Goal: Transaction & Acquisition: Purchase product/service

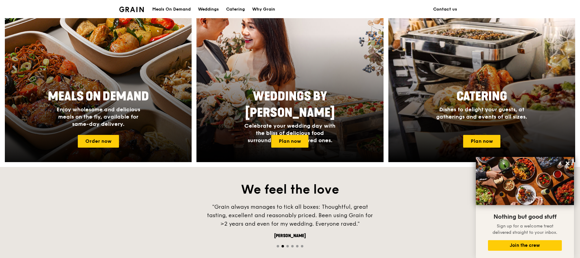
scroll to position [246, 0]
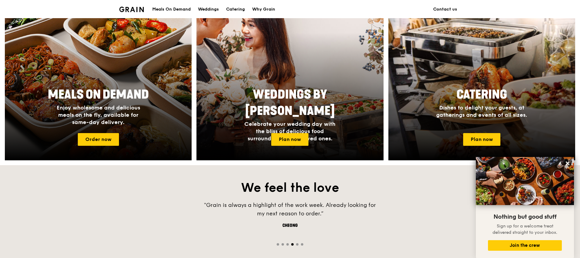
click at [177, 9] on div "Meals On Demand" at bounding box center [171, 9] width 38 height 18
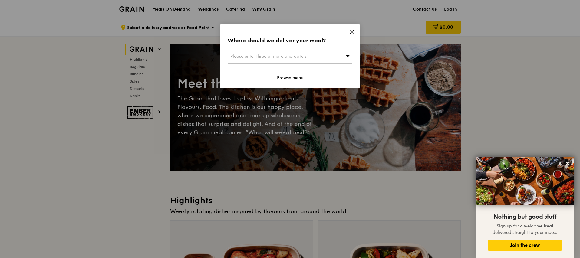
click at [310, 51] on div "Please enter three or more characters" at bounding box center [290, 57] width 125 height 14
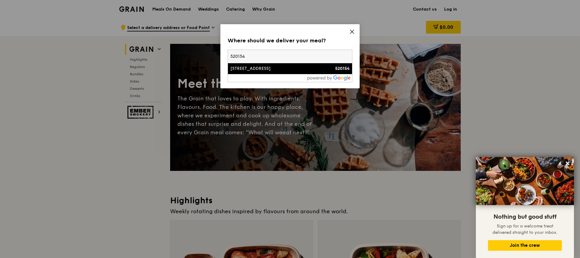
type input "520154"
click at [297, 64] on li "[STREET_ADDRESS] 520154" at bounding box center [290, 68] width 124 height 11
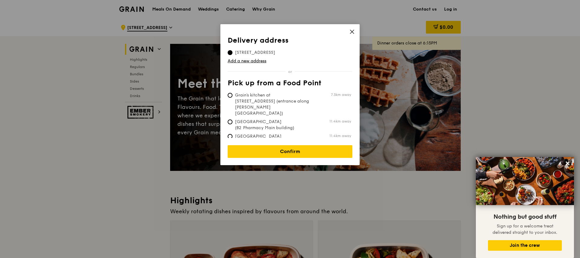
click at [278, 97] on span "Grain's kitchen at [STREET_ADDRESS] (entrance along [PERSON_NAME][GEOGRAPHIC_DA…" at bounding box center [273, 104] width 90 height 24
click at [232, 97] on input "Grain's kitchen at [STREET_ADDRESS] (entrance along [PERSON_NAME][GEOGRAPHIC_DA…" at bounding box center [230, 95] width 5 height 5
radio input "true"
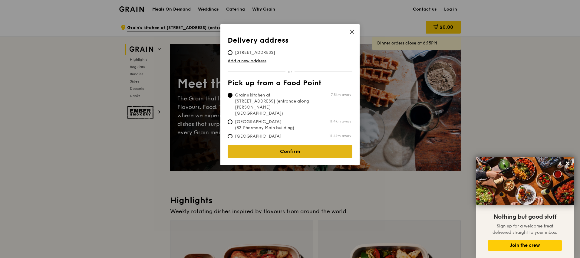
click at [294, 146] on link "Confirm" at bounding box center [290, 151] width 125 height 13
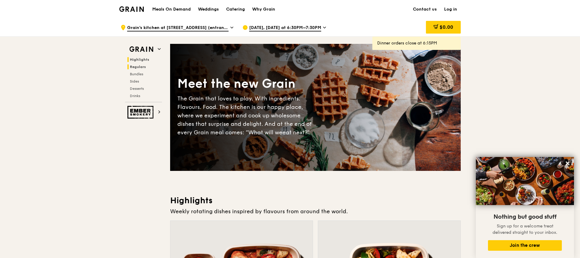
click at [134, 66] on span "Regulars" at bounding box center [138, 67] width 16 height 4
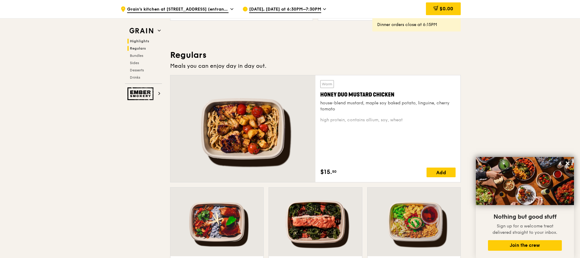
scroll to position [398, 0]
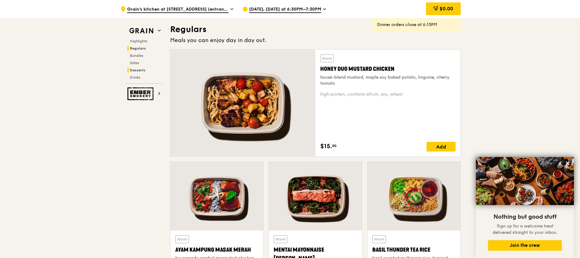
click at [138, 71] on span "Desserts" at bounding box center [137, 70] width 15 height 4
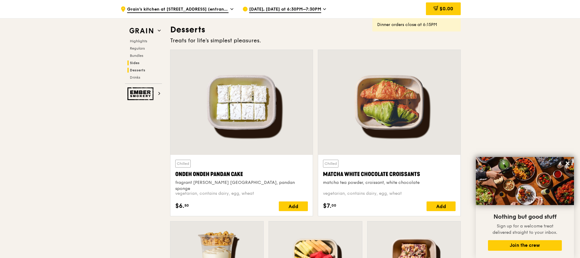
click at [136, 62] on span "Sides" at bounding box center [135, 63] width 10 height 4
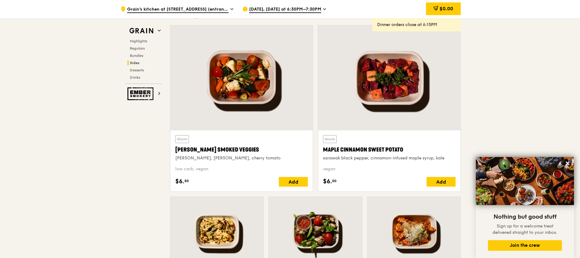
scroll to position [1348, 0]
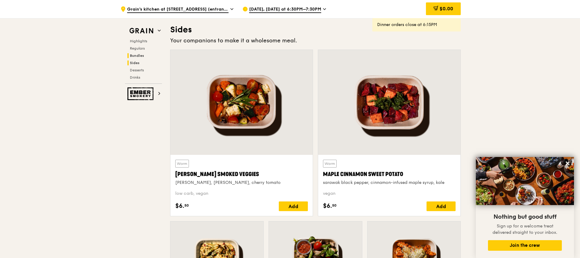
click at [136, 54] on span "Bundles" at bounding box center [137, 56] width 14 height 4
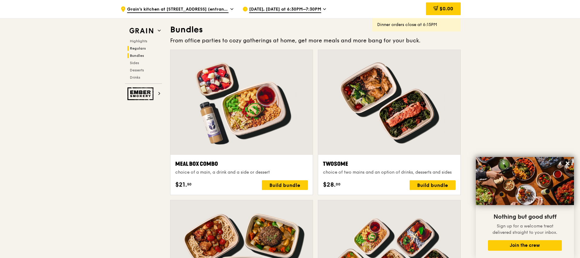
click at [137, 48] on span "Regulars" at bounding box center [138, 48] width 16 height 4
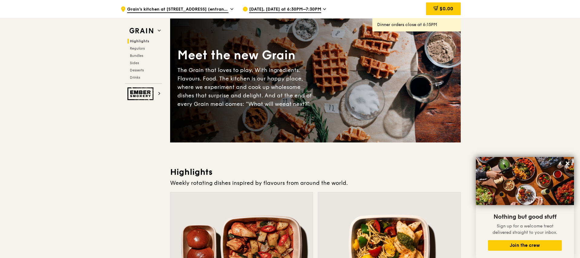
scroll to position [0, 0]
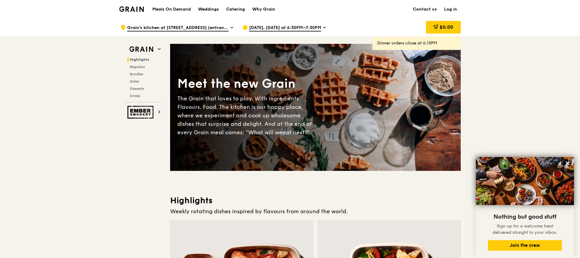
click at [163, 13] on div "Meals On Demand Weddings Catering Why Grain" at bounding box center [214, 9] width 130 height 18
click at [163, 7] on h1 "Meals On Demand" at bounding box center [171, 9] width 38 height 6
click at [139, 96] on span "Drinks" at bounding box center [136, 96] width 12 height 4
click at [217, 9] on div "Weddings" at bounding box center [208, 9] width 21 height 18
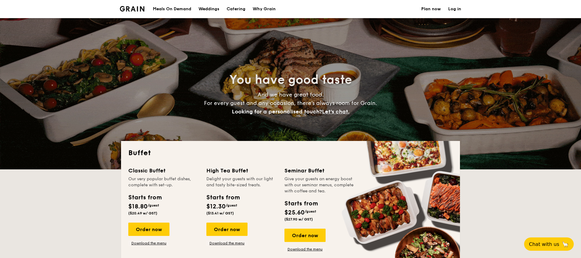
select select
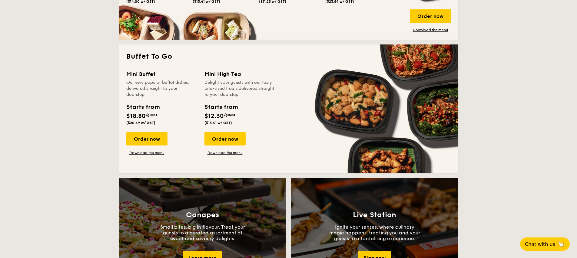
scroll to position [367, 0]
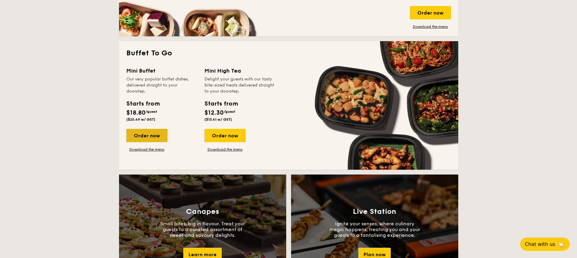
click at [143, 134] on div "Order now" at bounding box center [146, 135] width 41 height 13
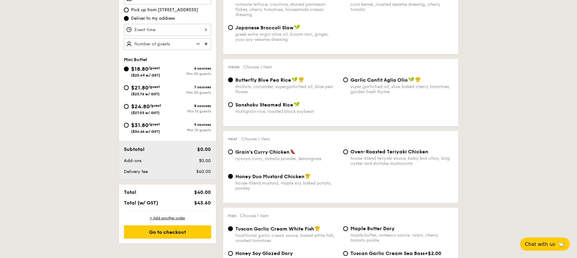
scroll to position [198, 0]
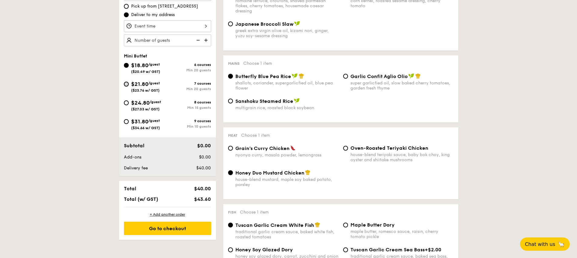
click at [126, 83] on input "$21.80 /guest ($23.76 w/ GST) 7 courses Min 20 guests" at bounding box center [126, 84] width 5 height 5
radio input "true"
radio input "false"
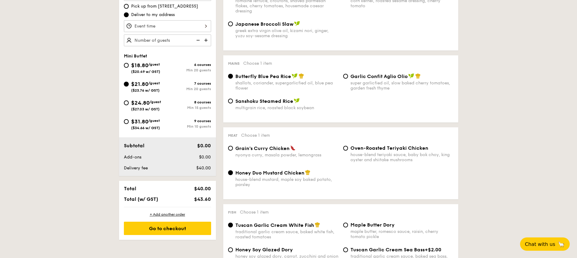
radio input "true"
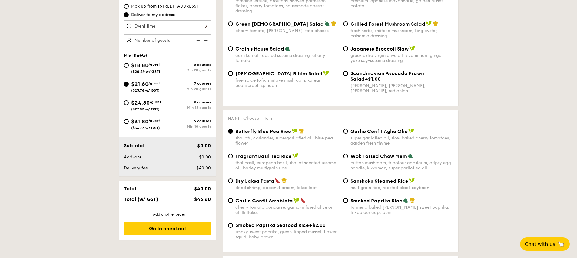
click at [123, 99] on div "$24.80 /guest ($27.03 w/ GST) 8 courses Min 15 guests" at bounding box center [167, 107] width 92 height 16
click at [127, 62] on div "$18.80 /guest ($20.49 w/ GST)" at bounding box center [146, 67] width 44 height 13
click at [127, 63] on input "$18.80 /guest ($20.49 w/ GST) 6 courses Min 20 guests" at bounding box center [126, 65] width 5 height 5
radio input "true"
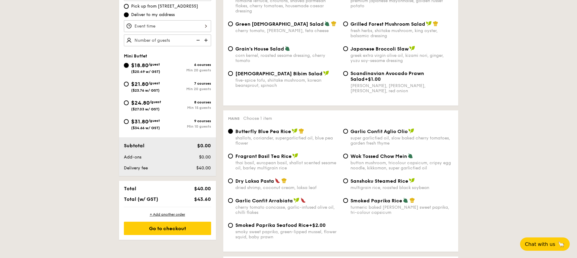
radio input "true"
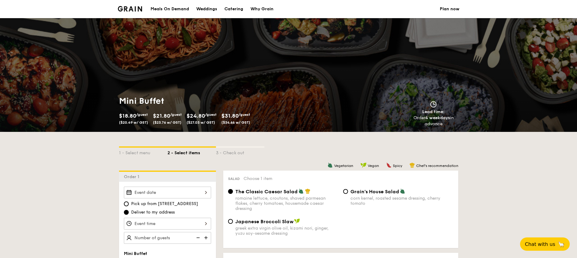
scroll to position [114, 0]
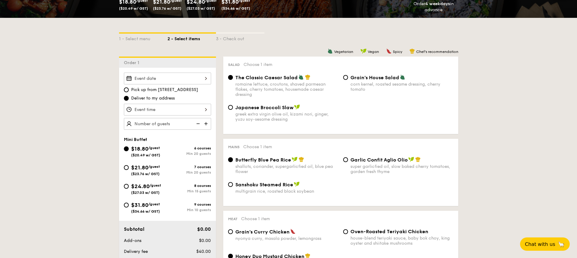
click at [207, 124] on img at bounding box center [206, 124] width 9 height 12
click at [199, 124] on img at bounding box center [197, 124] width 9 height 12
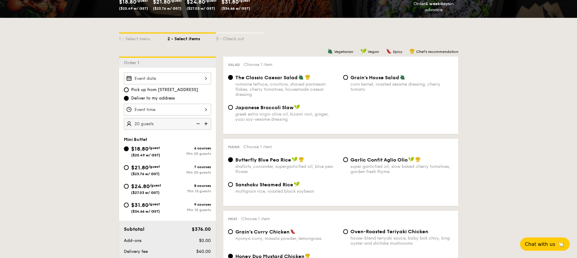
click at [199, 124] on img at bounding box center [197, 124] width 9 height 12
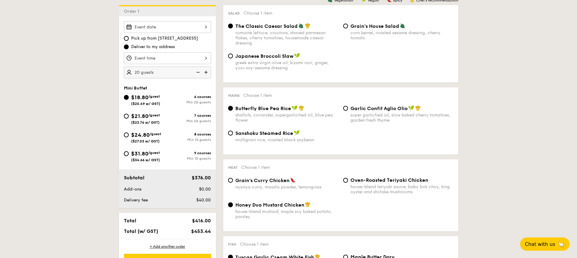
scroll to position [194, 0]
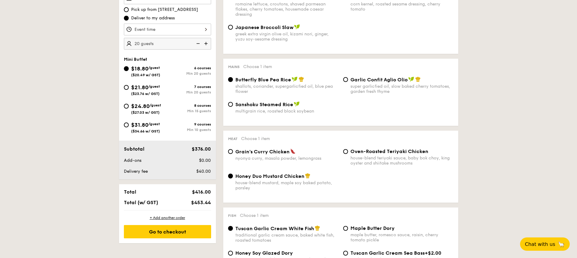
click at [208, 43] on img at bounding box center [206, 44] width 9 height 12
click at [196, 39] on img at bounding box center [197, 44] width 9 height 12
type input "20 guests"
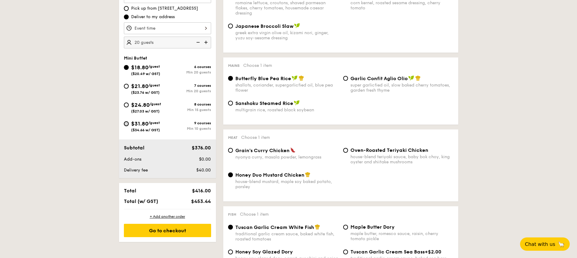
click at [125, 123] on input "$31.80 /guest ($34.66 w/ GST) 9 courses Min 10 guests" at bounding box center [126, 123] width 5 height 5
radio input "true"
radio input "false"
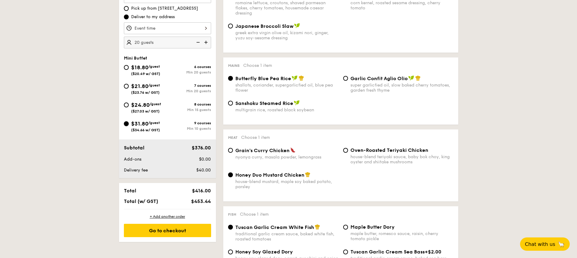
radio input "true"
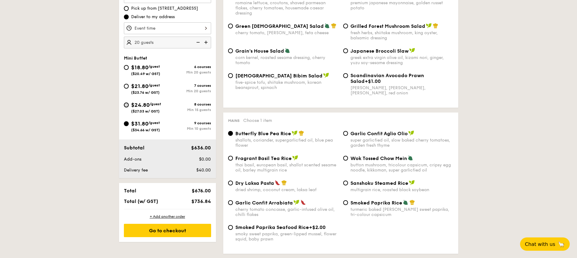
click at [127, 105] on input "$24.80 /guest ($27.03 w/ GST) 8 courses Min 15 guests" at bounding box center [126, 105] width 5 height 5
radio input "true"
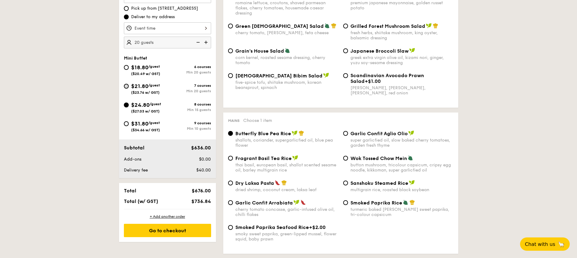
radio input "true"
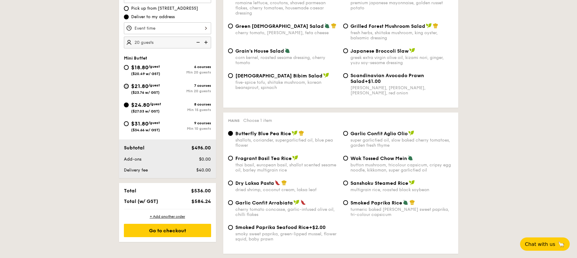
click at [126, 86] on input "$21.80 /guest ($23.76 w/ GST) 7 courses Min 20 guests" at bounding box center [126, 86] width 5 height 5
radio input "true"
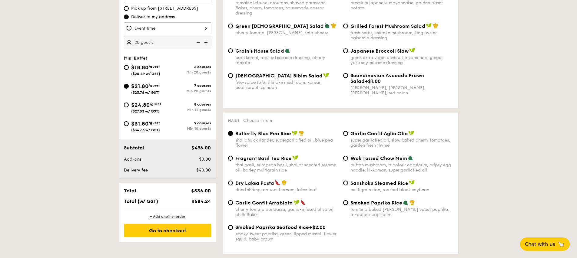
radio input "true"
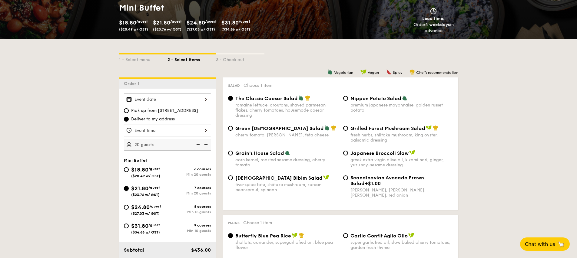
scroll to position [0, 0]
